Goal: Navigation & Orientation: Find specific page/section

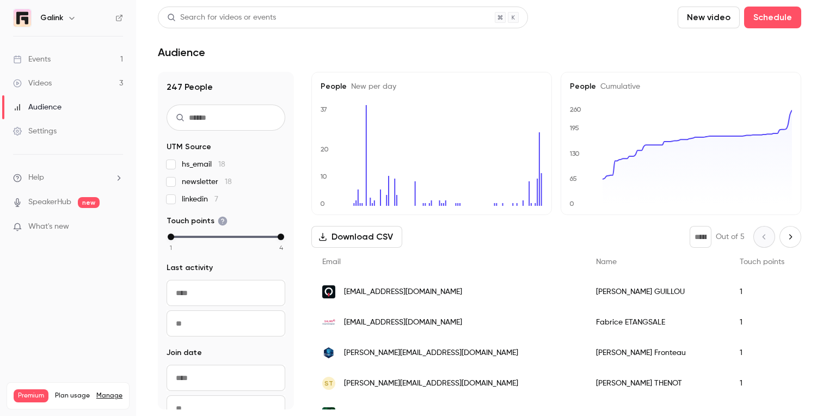
click at [82, 59] on link "Events 1" at bounding box center [68, 59] width 136 height 24
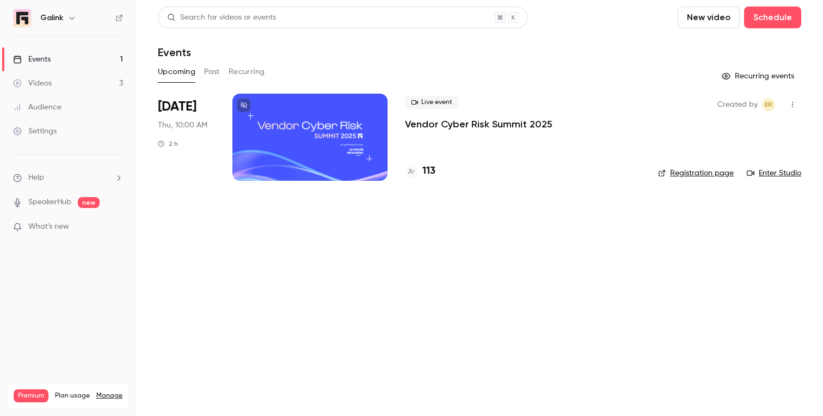
click at [85, 52] on link "Events 1" at bounding box center [68, 59] width 136 height 24
